Goal: Find specific page/section: Find specific page/section

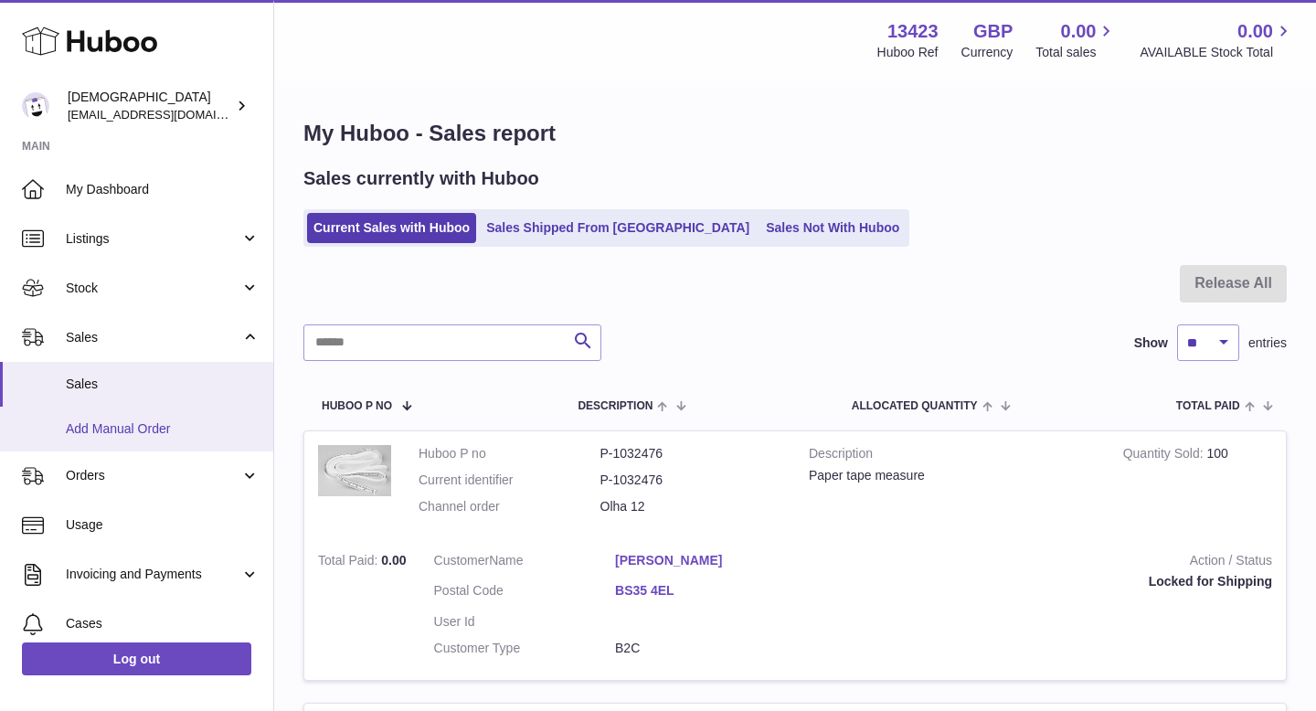
click at [150, 421] on span "Add Manual Order" at bounding box center [163, 428] width 194 height 17
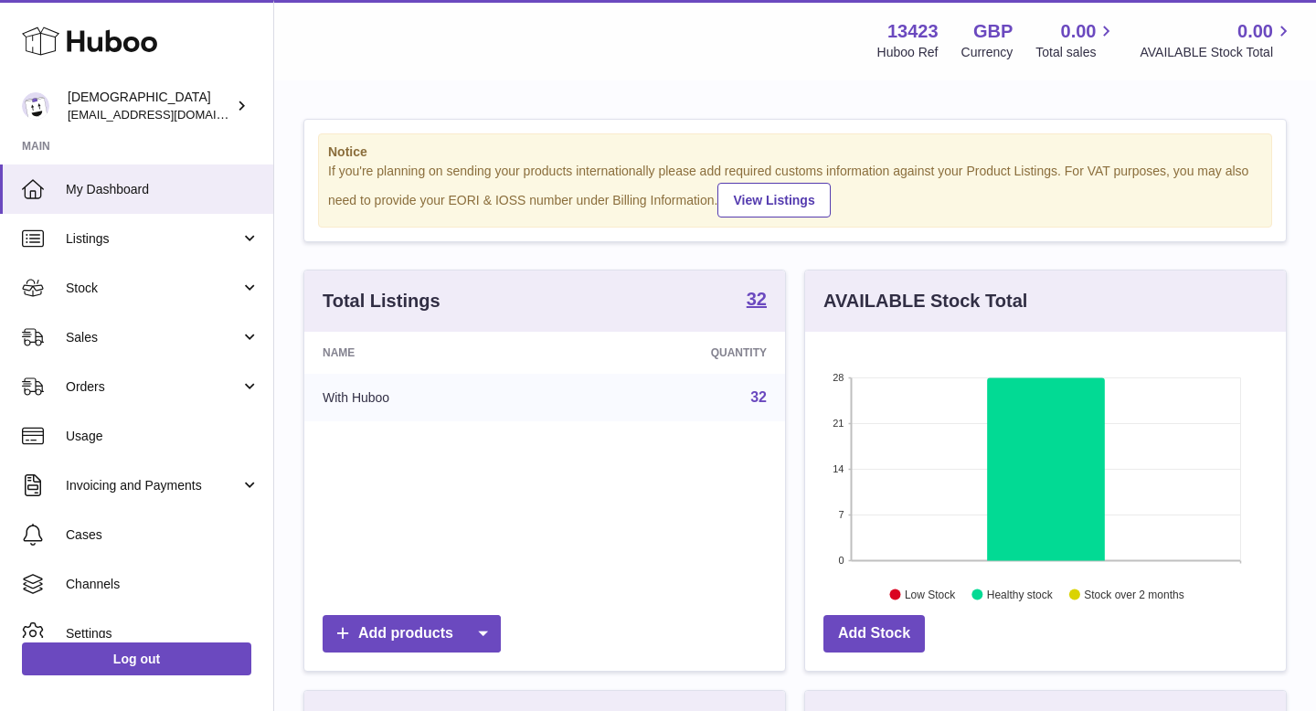
scroll to position [285, 481]
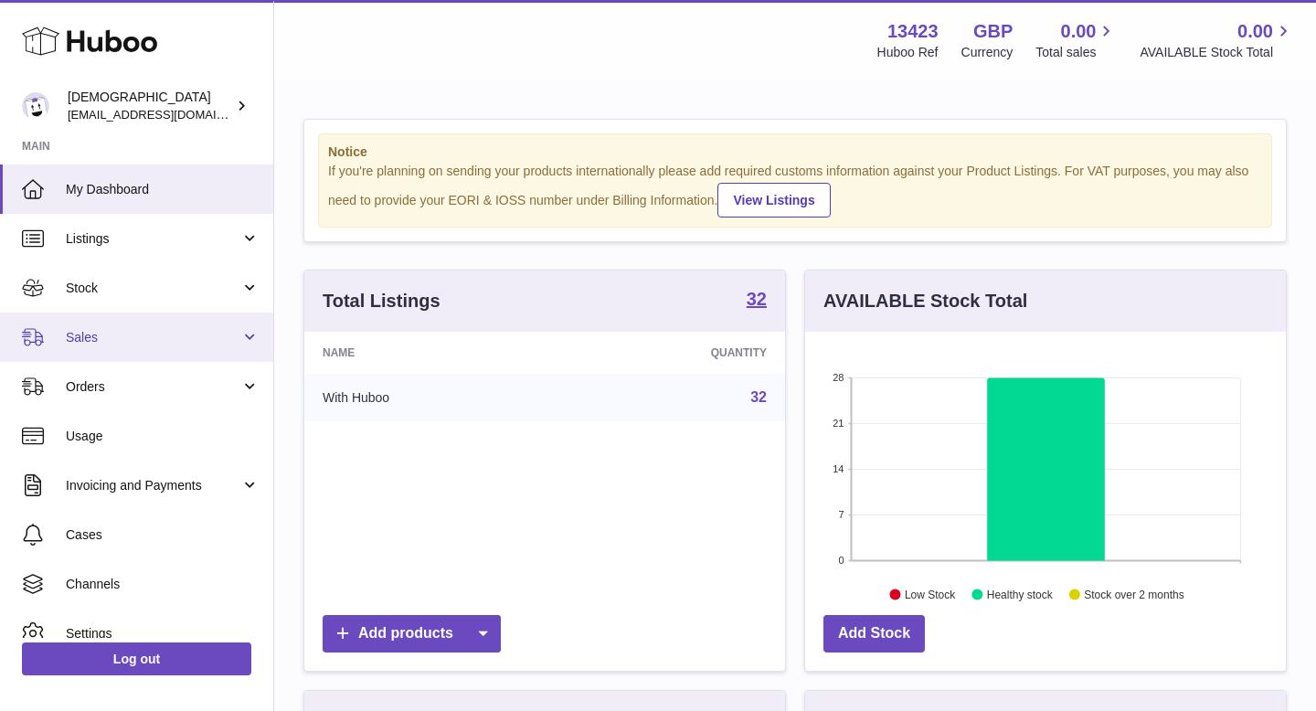
click at [176, 331] on span "Sales" at bounding box center [153, 337] width 175 height 17
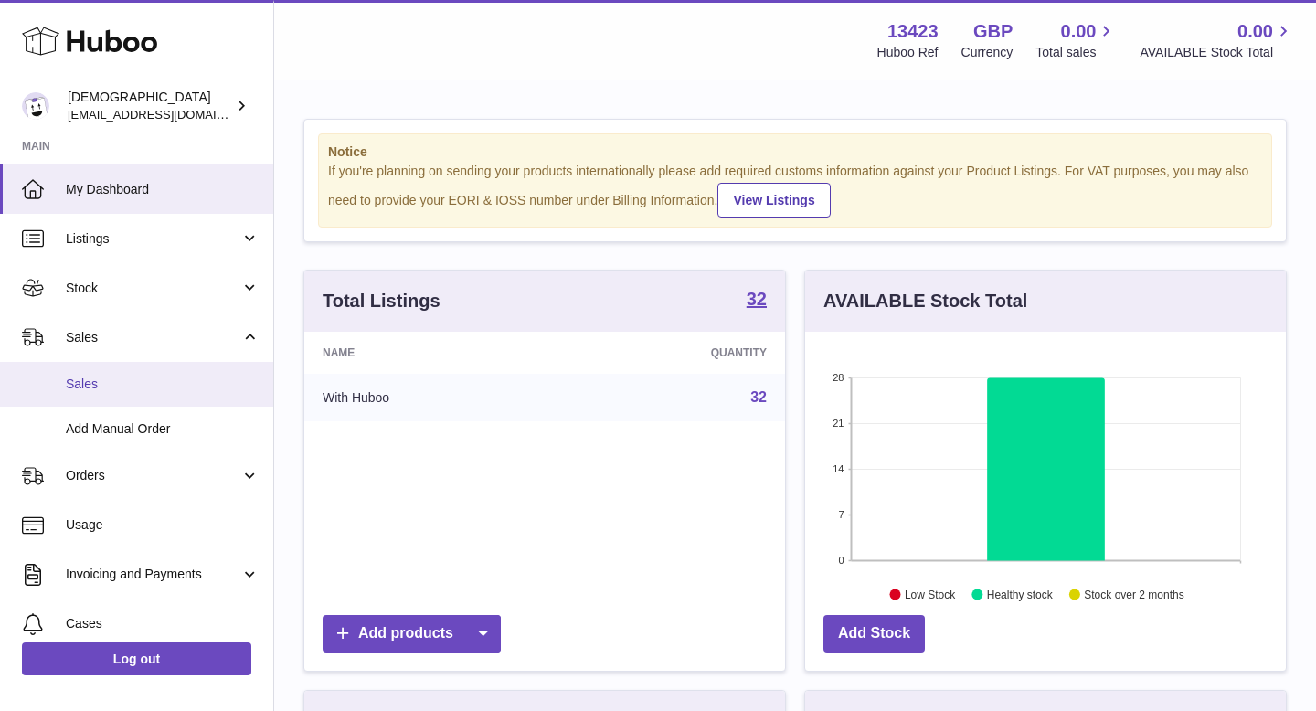
click at [158, 378] on span "Sales" at bounding box center [163, 384] width 194 height 17
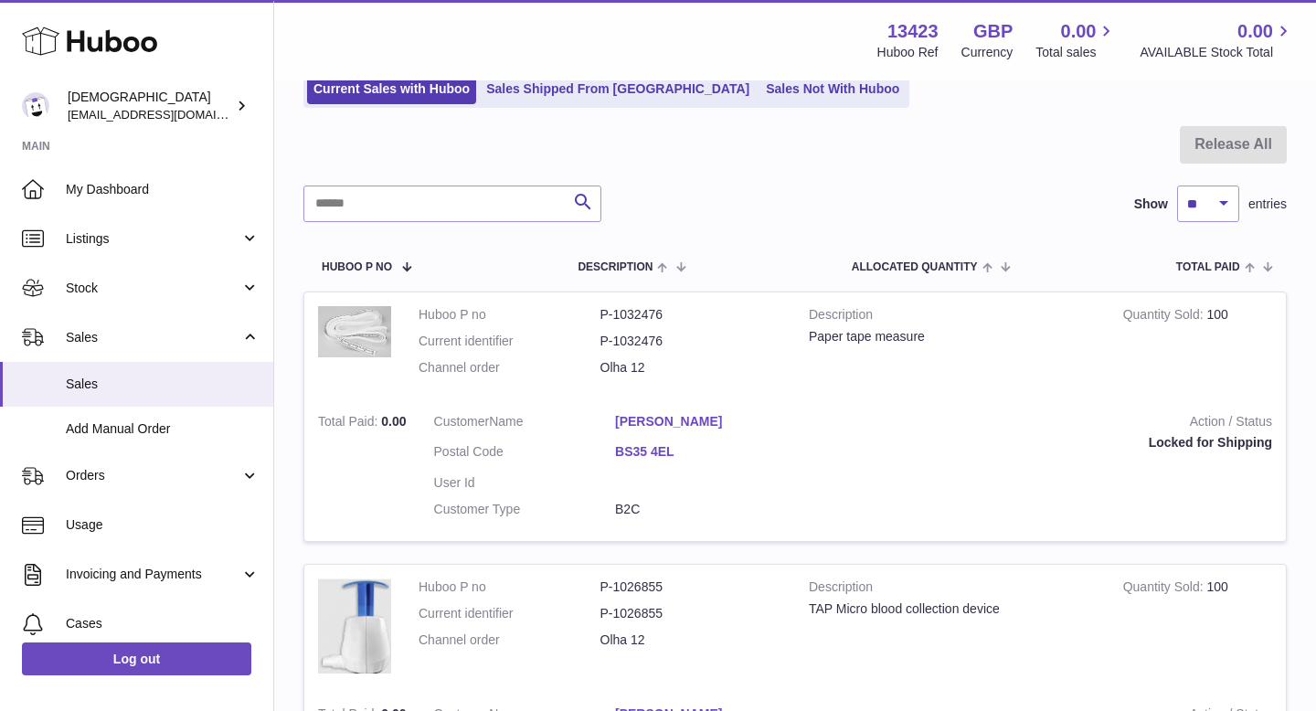
scroll to position [97, 0]
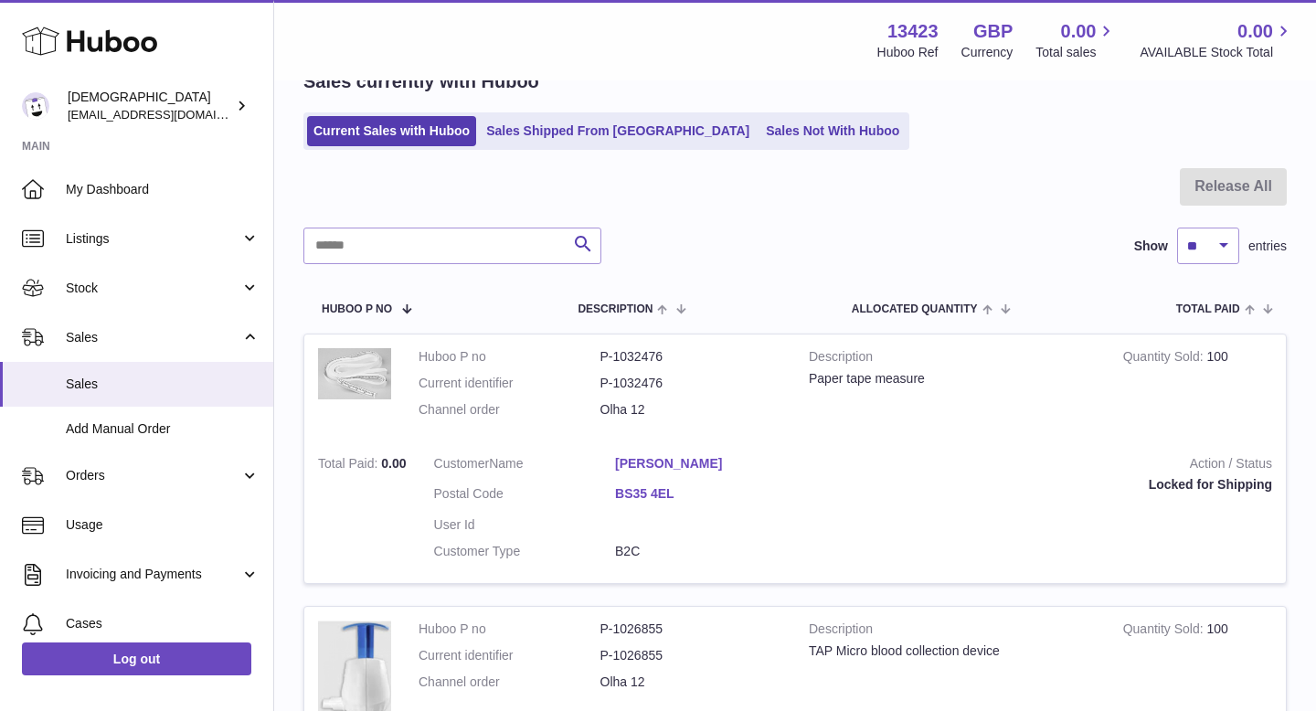
click at [558, 199] on div at bounding box center [795, 197] width 984 height 59
click at [570, 116] on link "Sales Shipped From [GEOGRAPHIC_DATA]" at bounding box center [618, 131] width 276 height 30
click at [570, 121] on link "Sales Shipped From [GEOGRAPHIC_DATA]" at bounding box center [618, 131] width 276 height 30
